Goal: Task Accomplishment & Management: Use online tool/utility

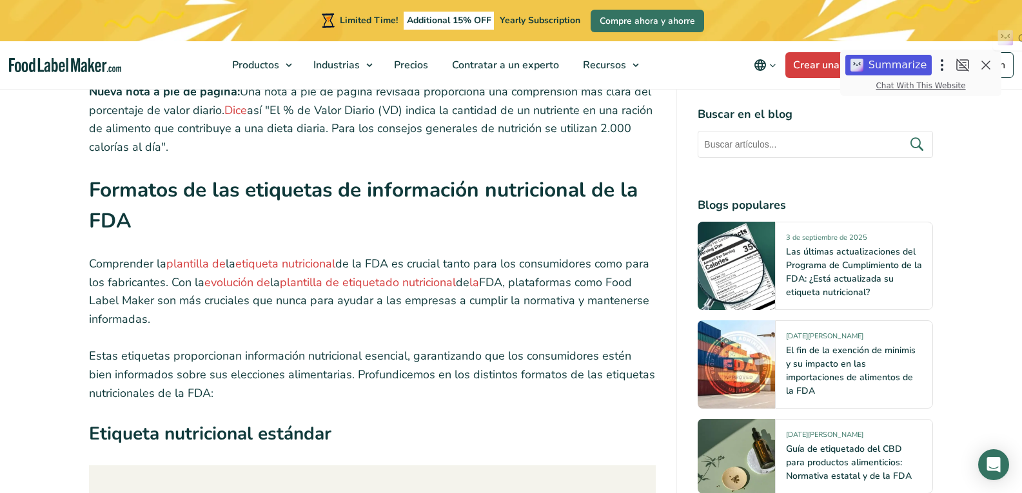
scroll to position [2192, 0]
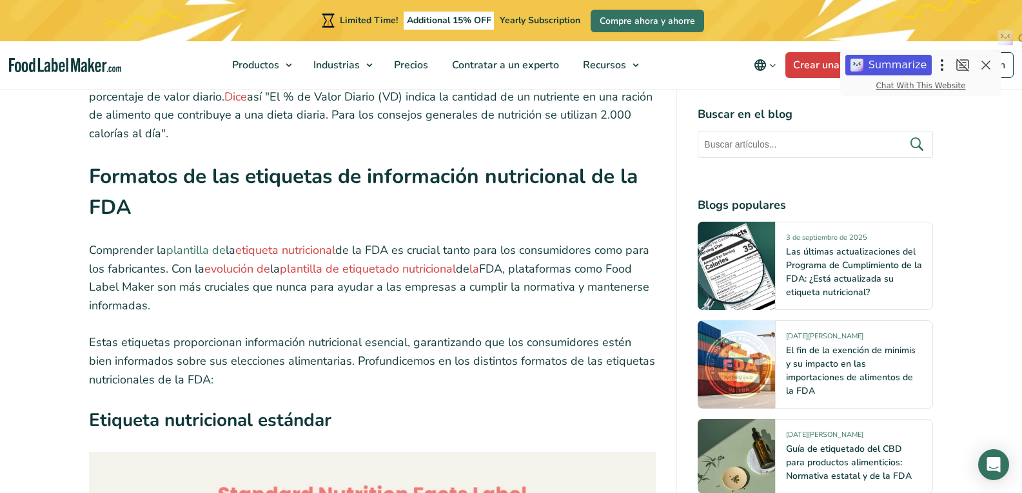
click at [195, 248] on link "plantilla de" at bounding box center [195, 250] width 59 height 15
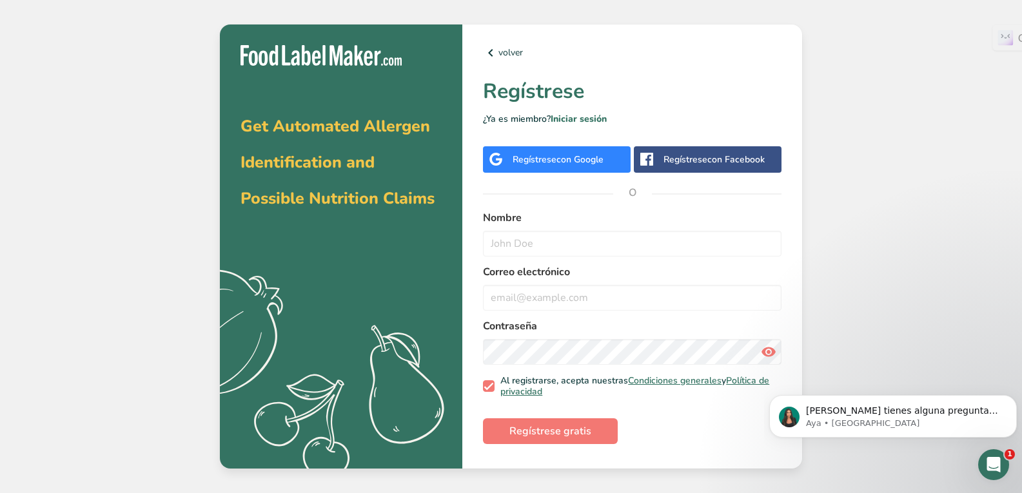
click at [572, 154] on span "con Google" at bounding box center [580, 160] width 47 height 12
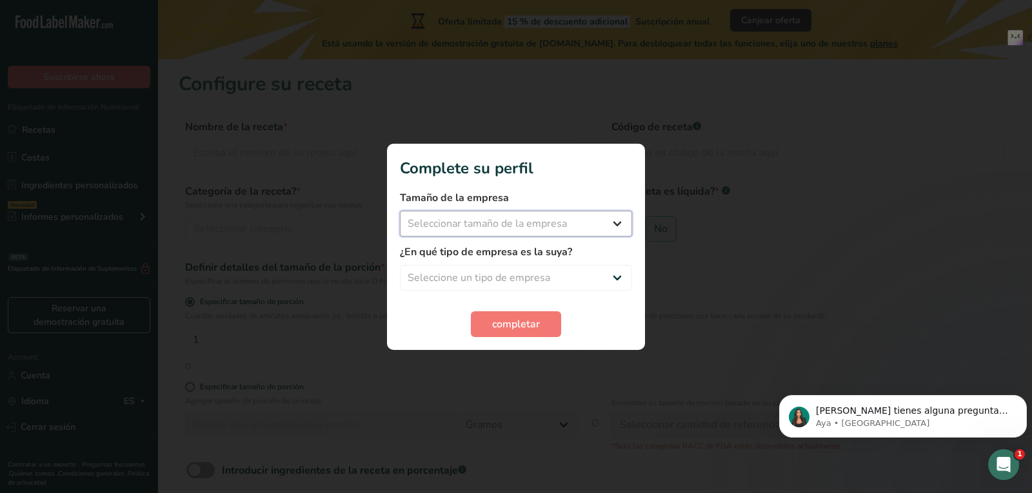
click at [611, 215] on select "Seleccionar tamaño de la empresa Menos de 10 empleados De 10 a 50 empleados De …" at bounding box center [516, 224] width 232 height 26
select select "1"
click at [400, 211] on select "Seleccionar tamaño de la empresa Menos de 10 empleados De 10 a 50 empleados De …" at bounding box center [516, 224] width 232 height 26
click at [598, 287] on select "Seleccione un tipo de empresa Fabricante de alimentos envasados Restaurante y c…" at bounding box center [516, 278] width 232 height 26
click at [400, 265] on select "Seleccione un tipo de empresa Fabricante de alimentos envasados Restaurante y c…" at bounding box center [516, 278] width 232 height 26
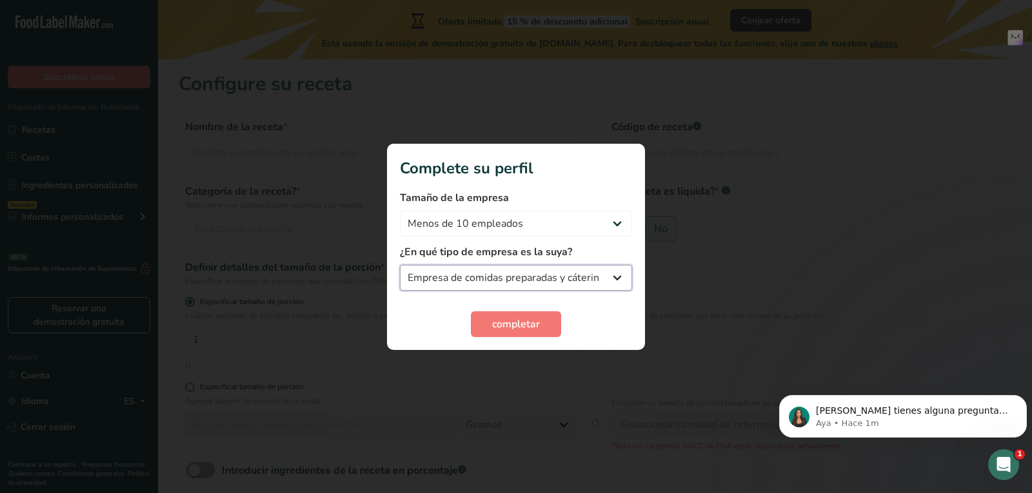
click at [593, 280] on select "Fabricante de alimentos envasados Restaurante y cafetería Panadería Empresa de …" at bounding box center [516, 278] width 232 height 26
click at [600, 276] on select "Fabricante de alimentos envasados Restaurante y cafetería Panadería Empresa de …" at bounding box center [516, 278] width 232 height 26
click at [596, 272] on select "Fabricante de alimentos envasados Restaurante y cafetería Panadería Empresa de …" at bounding box center [516, 278] width 232 height 26
click at [400, 265] on select "Fabricante de alimentos envasados Restaurante y cafetería Panadería Empresa de …" at bounding box center [516, 278] width 232 height 26
click at [553, 324] on button "completar" at bounding box center [516, 325] width 90 height 26
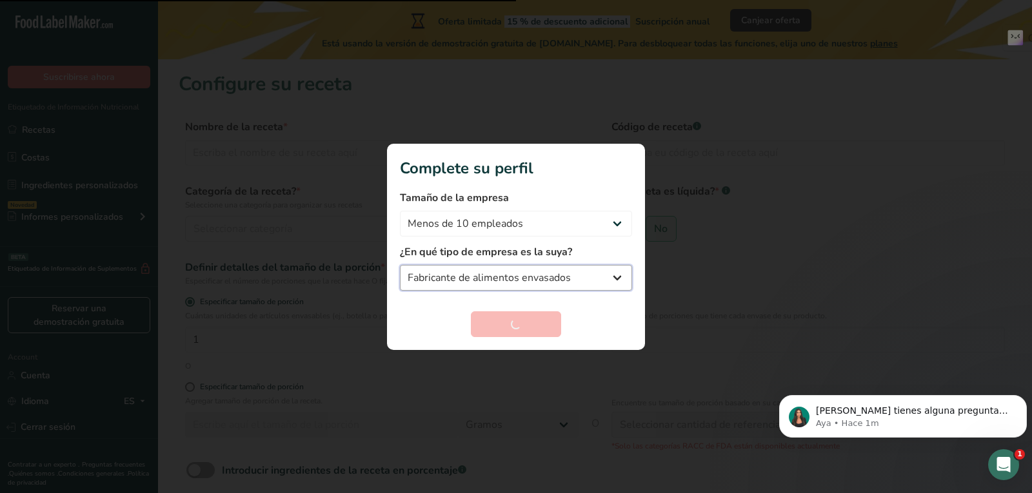
click at [617, 274] on select "Fabricante de alimentos envasados Restaurante y cafetería Panadería Empresa de …" at bounding box center [516, 278] width 232 height 26
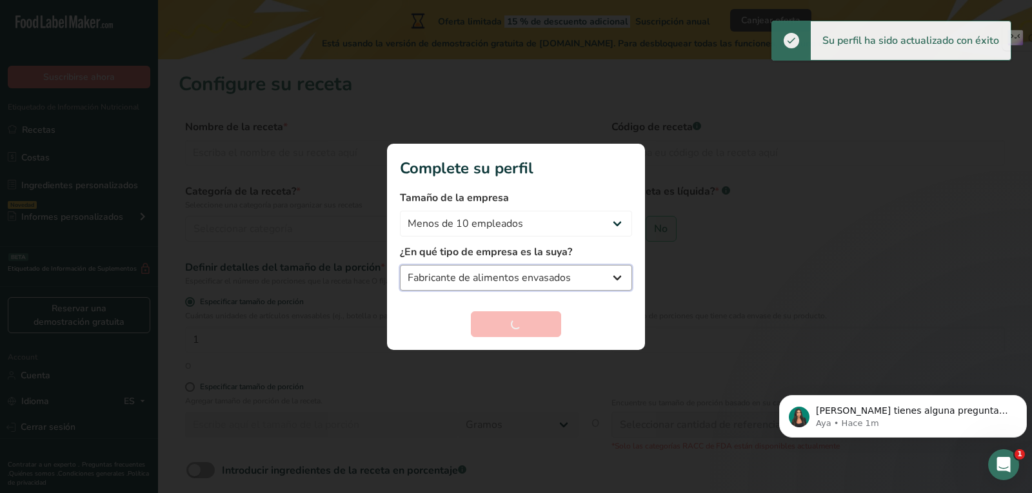
select select "4"
click at [400, 265] on select "Fabricante de alimentos envasados Restaurante y cafetería Panadería Empresa de …" at bounding box center [516, 278] width 232 height 26
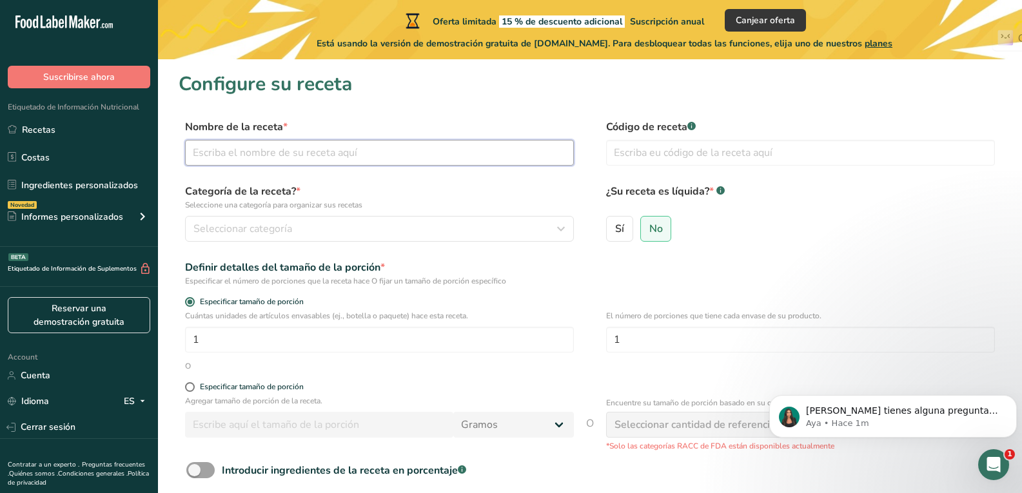
click at [269, 158] on input "text" at bounding box center [379, 153] width 389 height 26
type input "Bollos de Lomo de Cerdo"
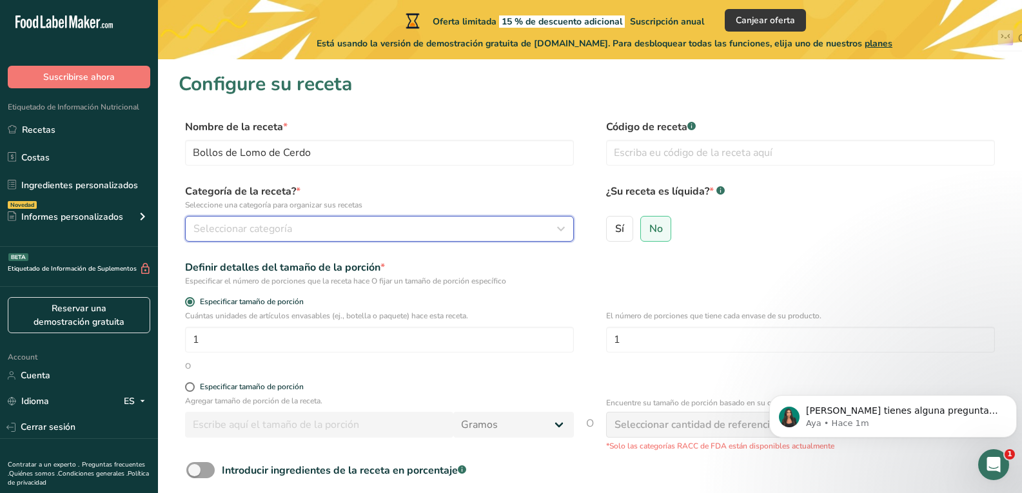
click at [240, 234] on span "Seleccionar categoría" at bounding box center [243, 228] width 99 height 15
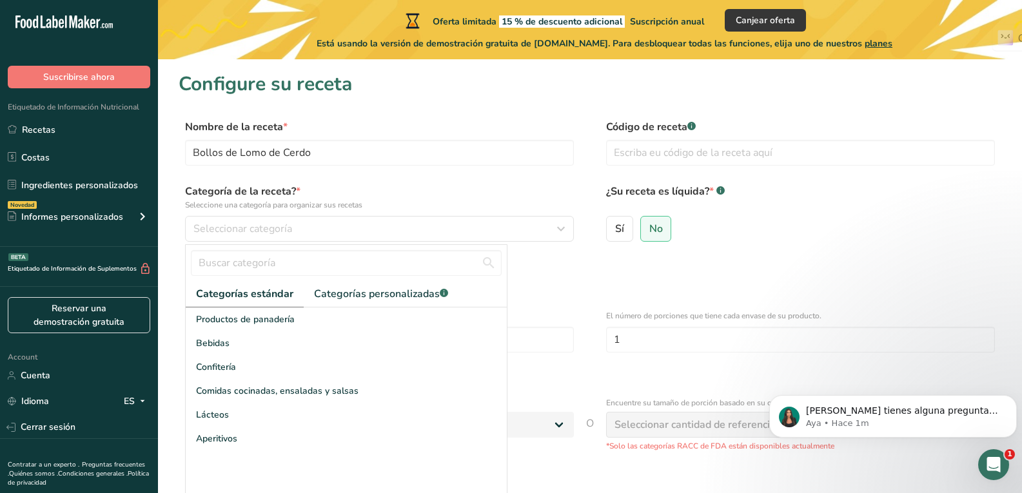
click at [595, 278] on div "Definir detalles del tamaño de la porción * Especificar el número de porciones …" at bounding box center [590, 273] width 823 height 27
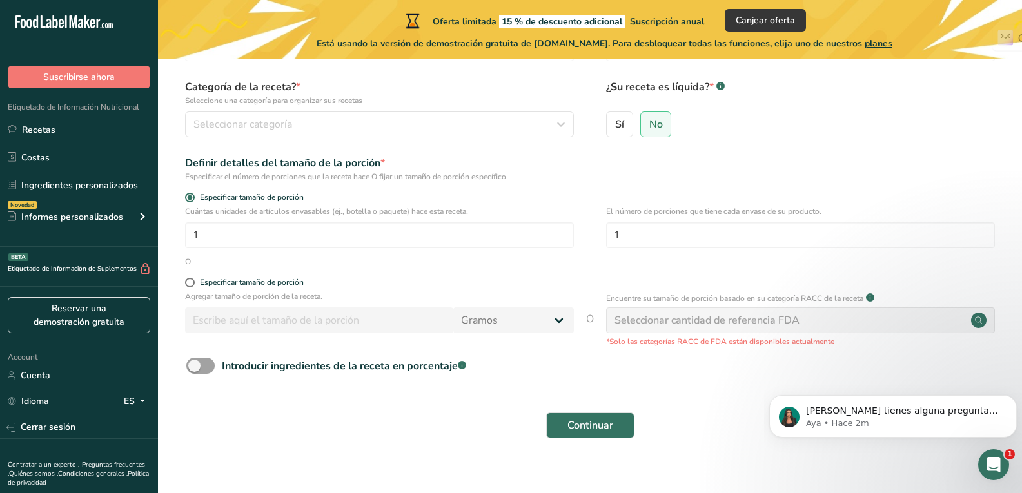
scroll to position [119, 0]
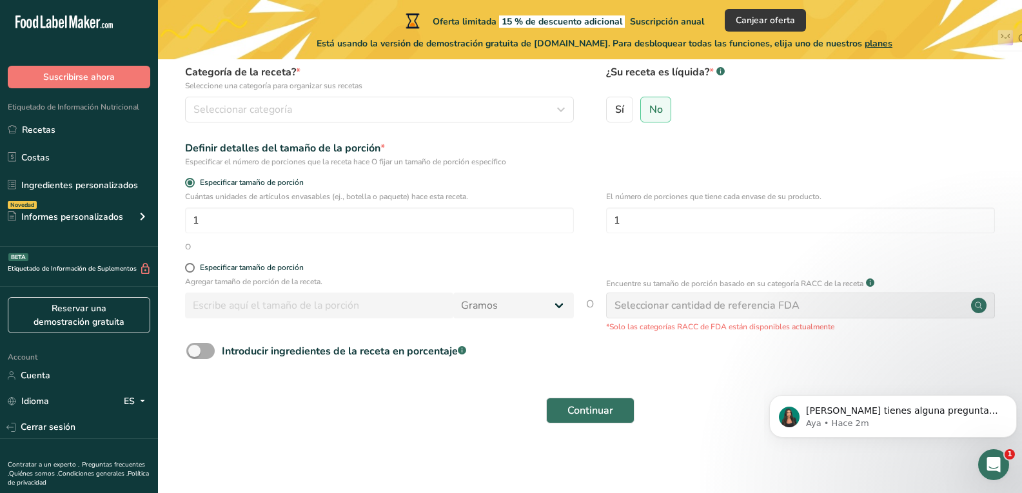
click at [201, 346] on span at bounding box center [200, 351] width 28 height 16
click at [195, 347] on input "Introducir ingredientes de la receta en porcentaje .a-a{fill:#347362;}.b-a{fill…" at bounding box center [190, 351] width 8 height 8
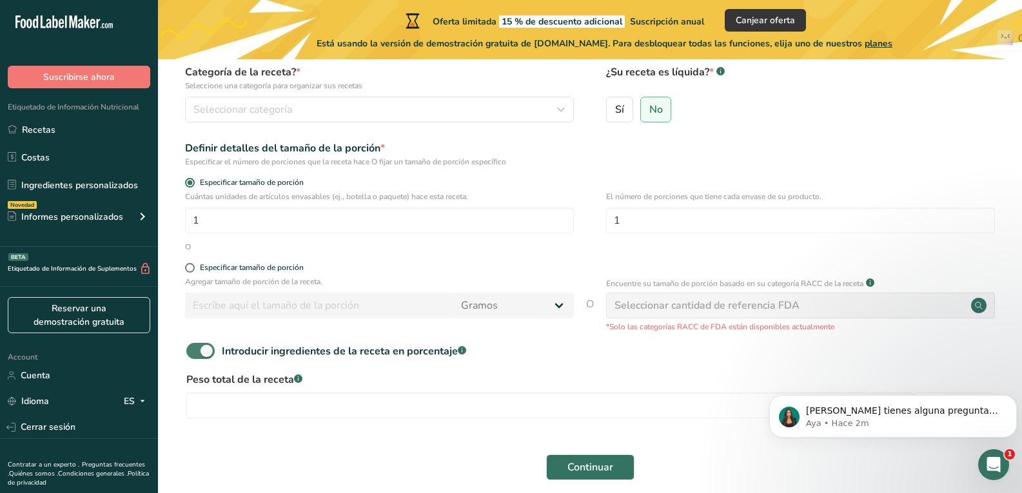
click at [206, 348] on span at bounding box center [200, 351] width 28 height 16
click at [195, 348] on input "Introducir ingredientes de la receta en porcentaje .a-a{fill:#347362;}.b-a{fill…" at bounding box center [190, 351] width 8 height 8
checkbox input "false"
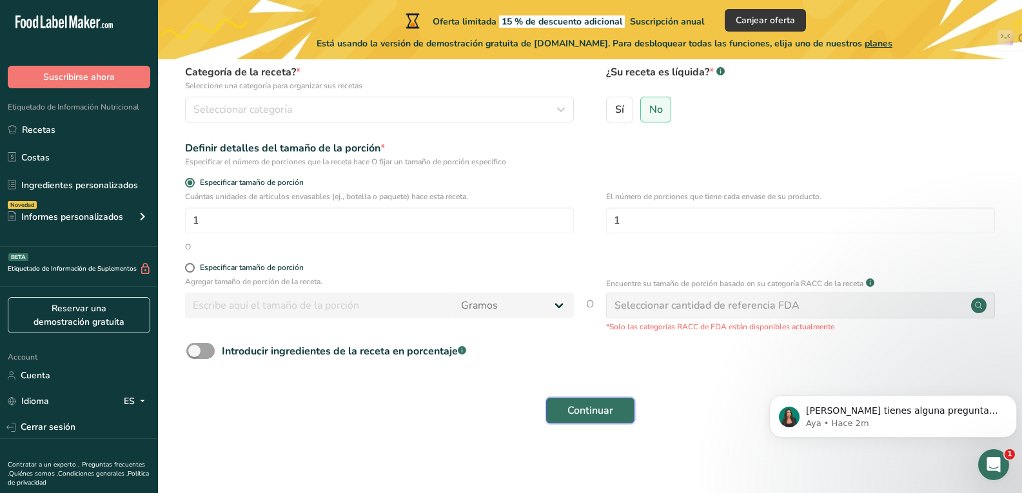
click at [578, 406] on span "Continuar" at bounding box center [591, 410] width 46 height 15
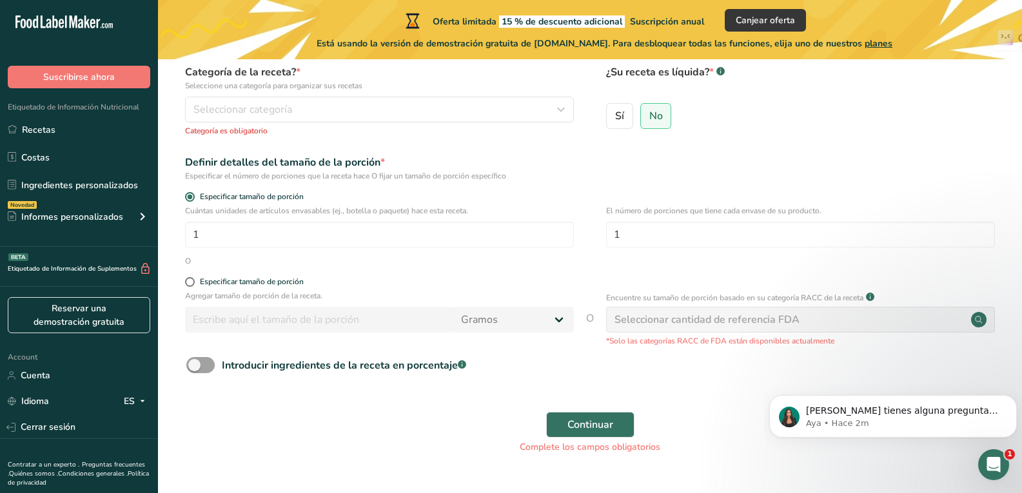
click at [937, 318] on div "Seleccionar cantidad de referencia FDA" at bounding box center [800, 320] width 389 height 26
click at [948, 321] on div "Seleccionar cantidad de referencia FDA" at bounding box center [800, 320] width 389 height 26
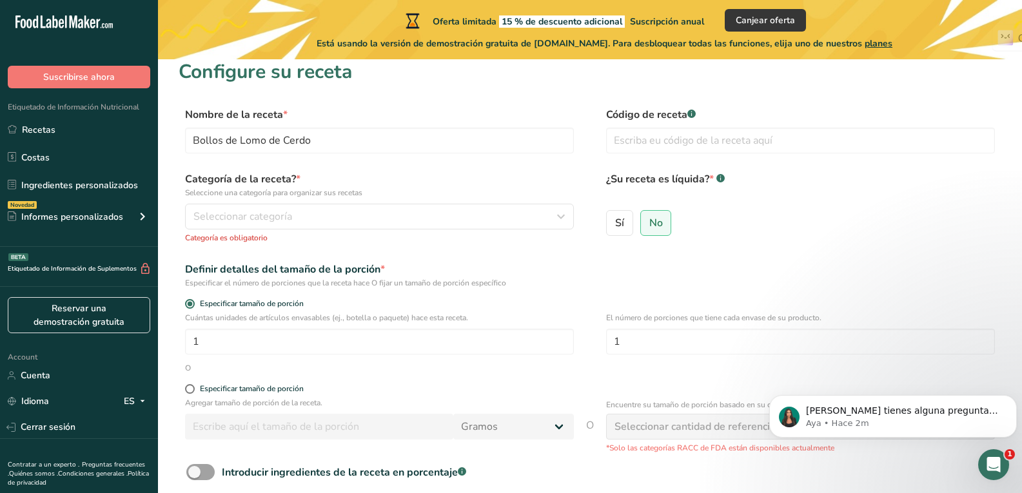
scroll to position [0, 0]
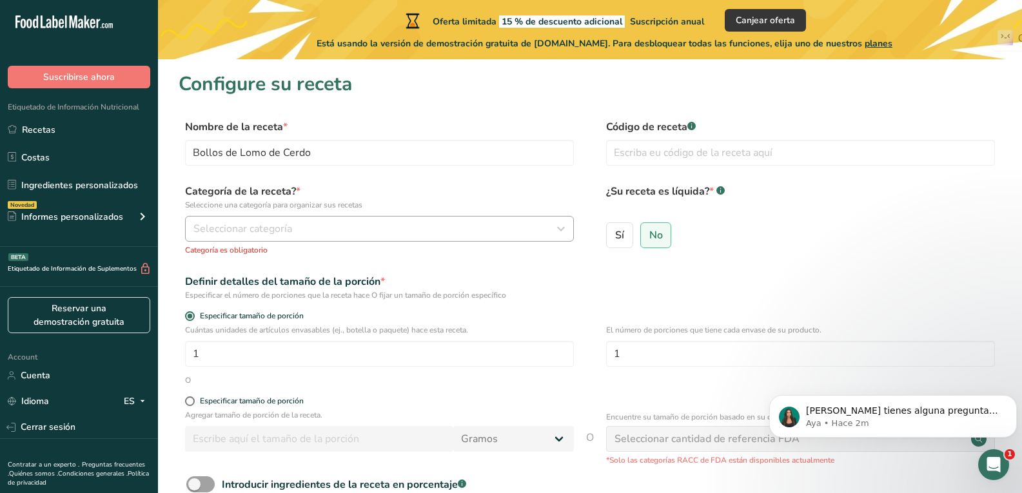
click at [220, 230] on span "Seleccionar categoría" at bounding box center [243, 228] width 99 height 15
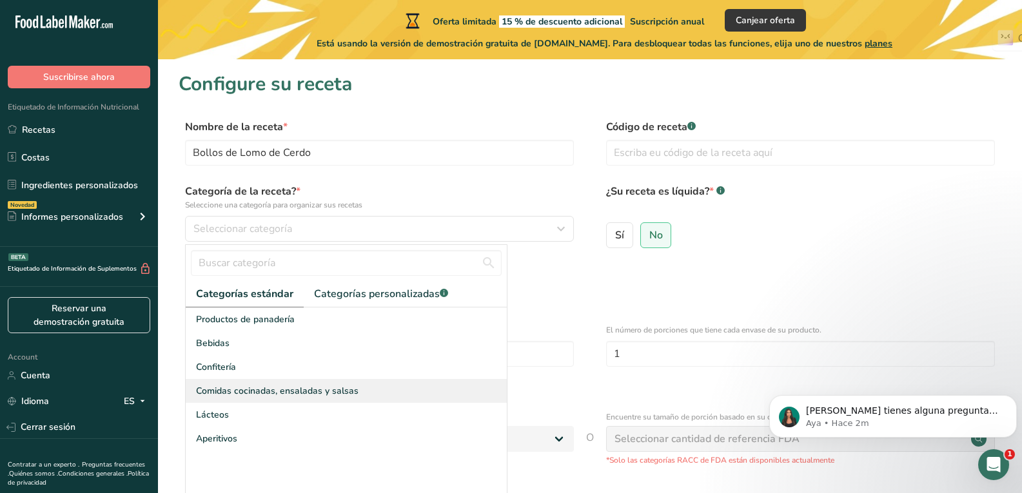
click at [255, 402] on div "Comidas cocinadas, ensaladas y salsas" at bounding box center [346, 391] width 321 height 24
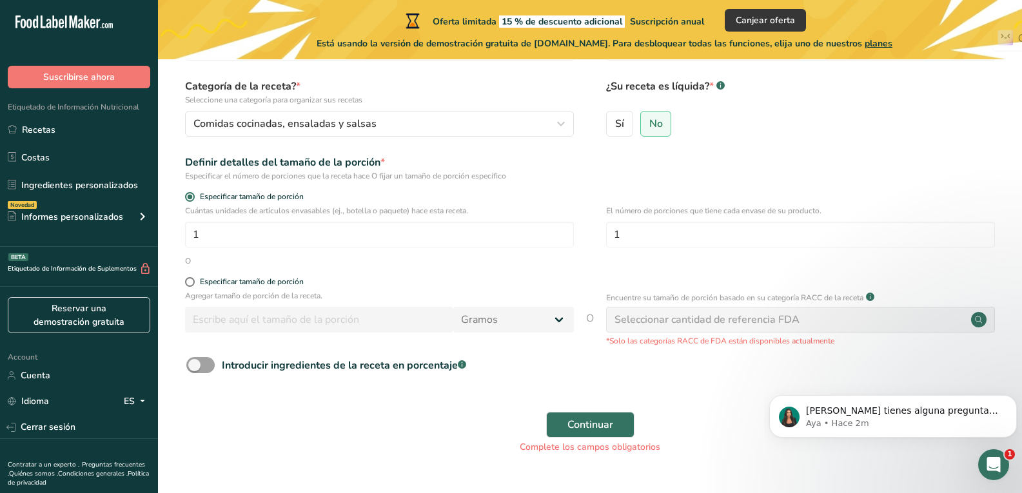
scroll to position [126, 0]
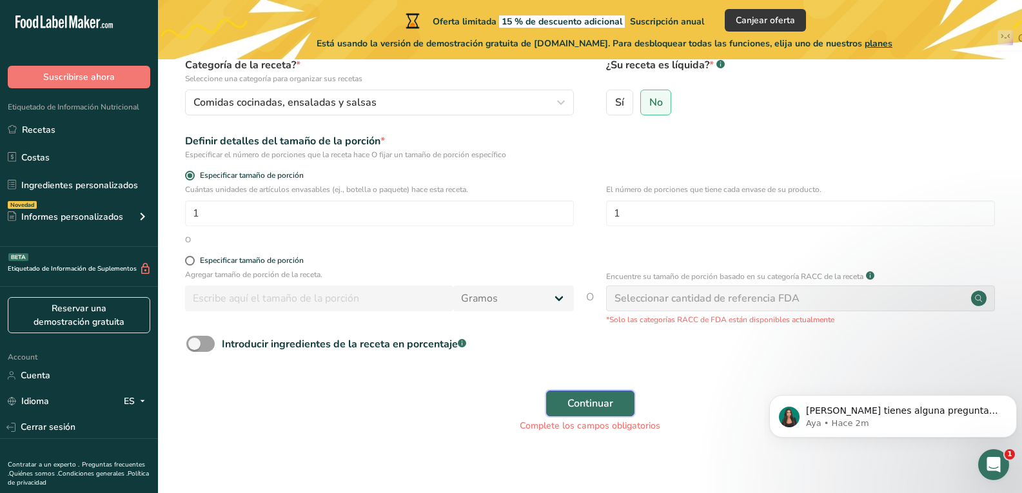
click at [570, 407] on span "Continuar" at bounding box center [591, 403] width 46 height 15
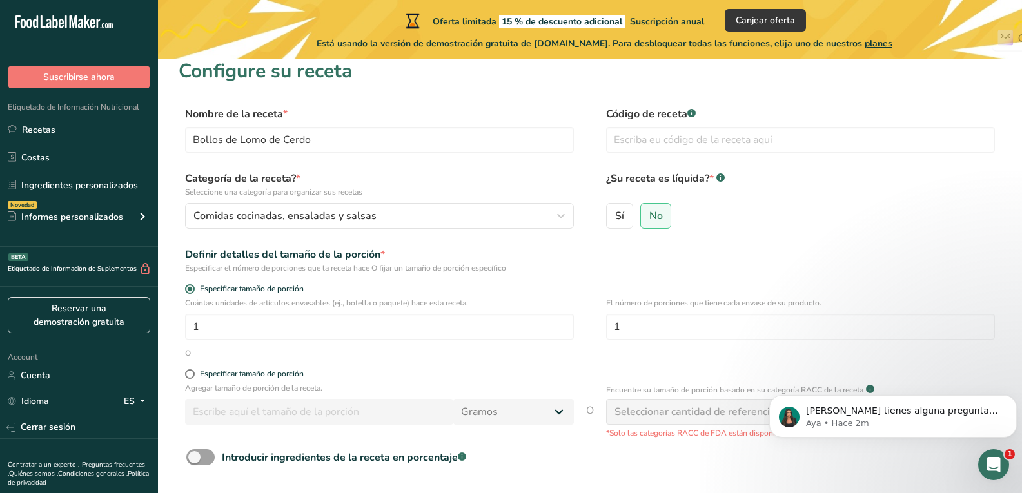
scroll to position [119, 0]
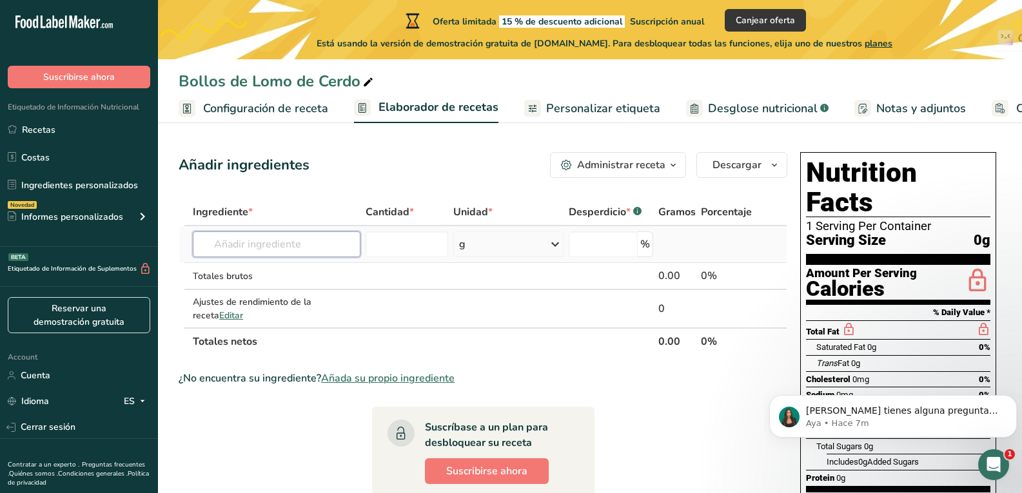
click at [266, 241] on input "text" at bounding box center [276, 245] width 167 height 26
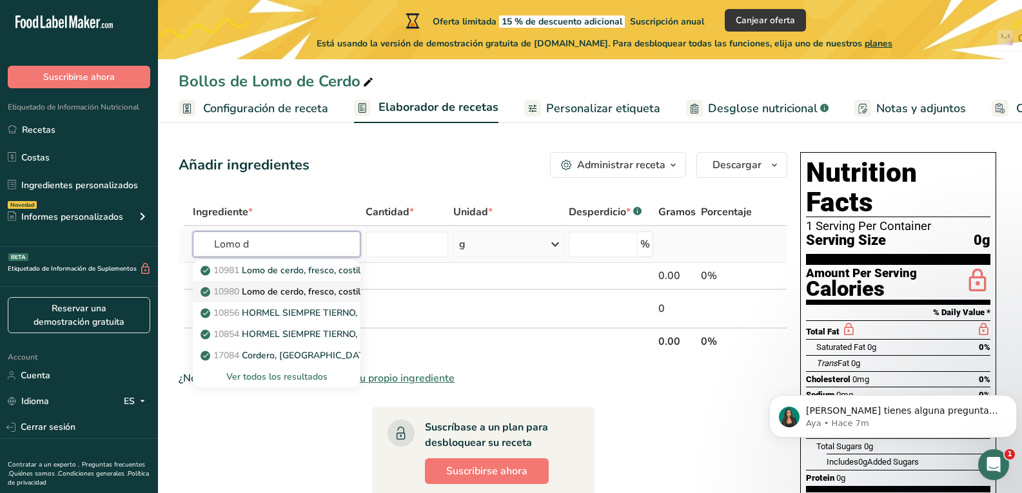
type input "Lomo d"
click at [272, 287] on p "10980 Lomo de cerdo, fresco, costillas, con hueso, crudo, sólo magro" at bounding box center [350, 292] width 295 height 14
type input "Pork loin, fresh, backribs, bone-in, raw, lean only"
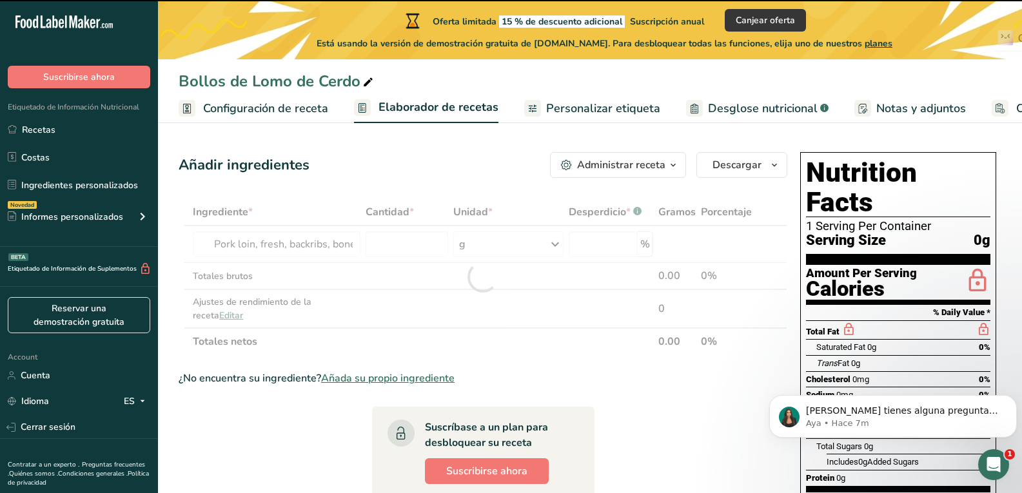
type input "0"
